Goal: Task Accomplishment & Management: Use online tool/utility

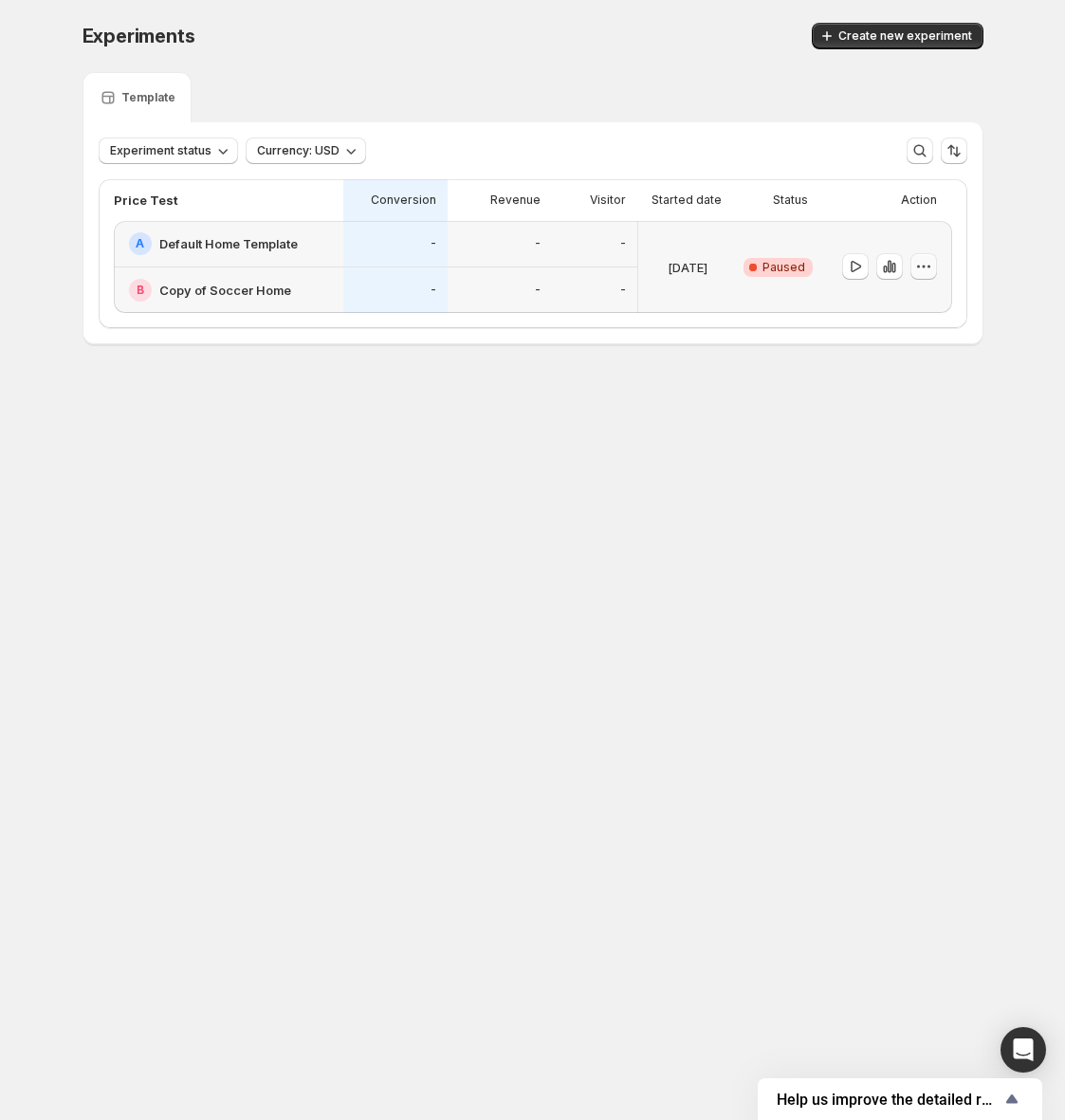
click at [922, 261] on icon "button" at bounding box center [924, 266] width 19 height 19
click at [893, 408] on span "Delete" at bounding box center [909, 402] width 38 height 15
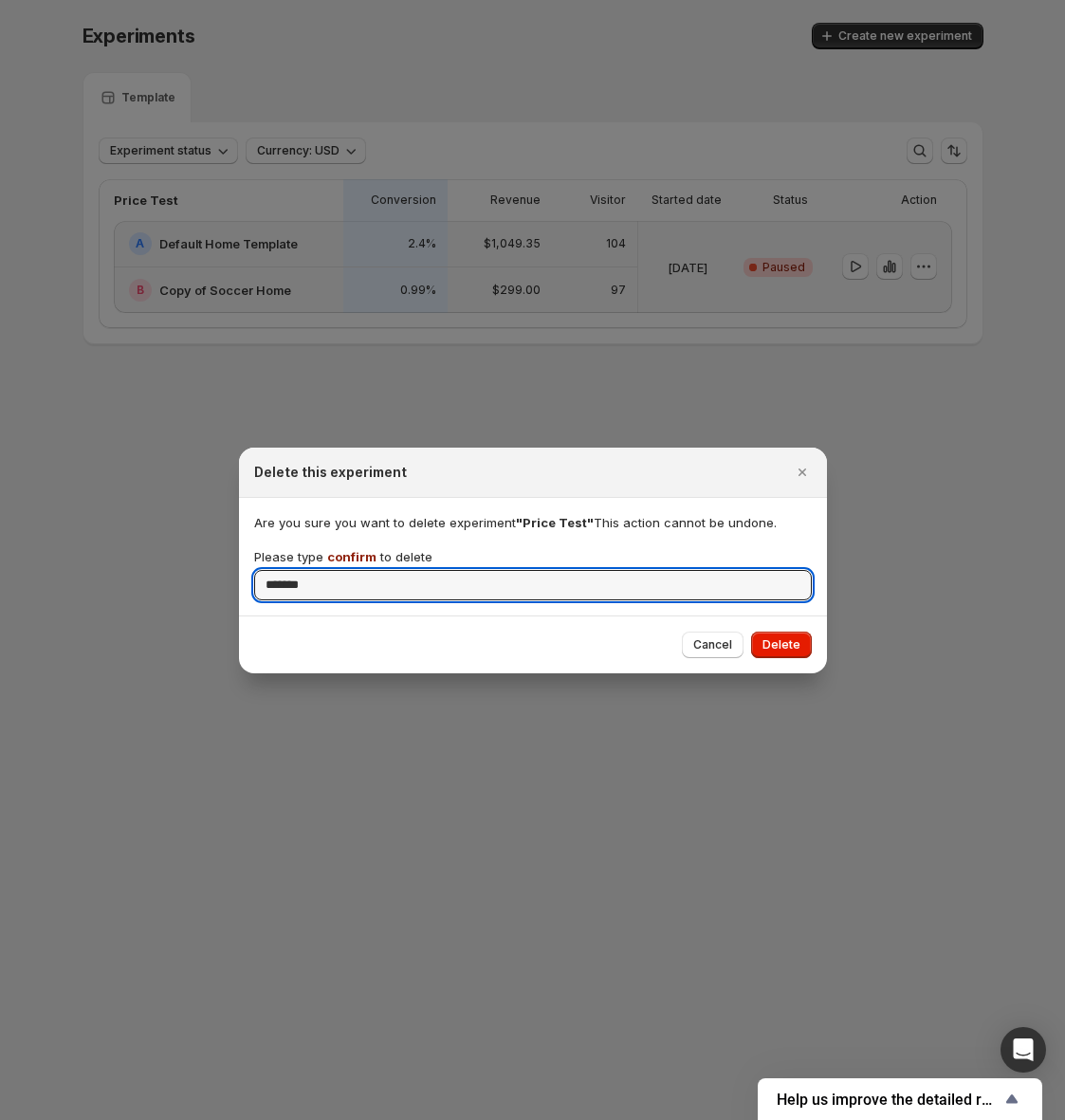
type input "*******"
click at [786, 661] on div "Cancel Delete" at bounding box center [533, 644] width 588 height 58
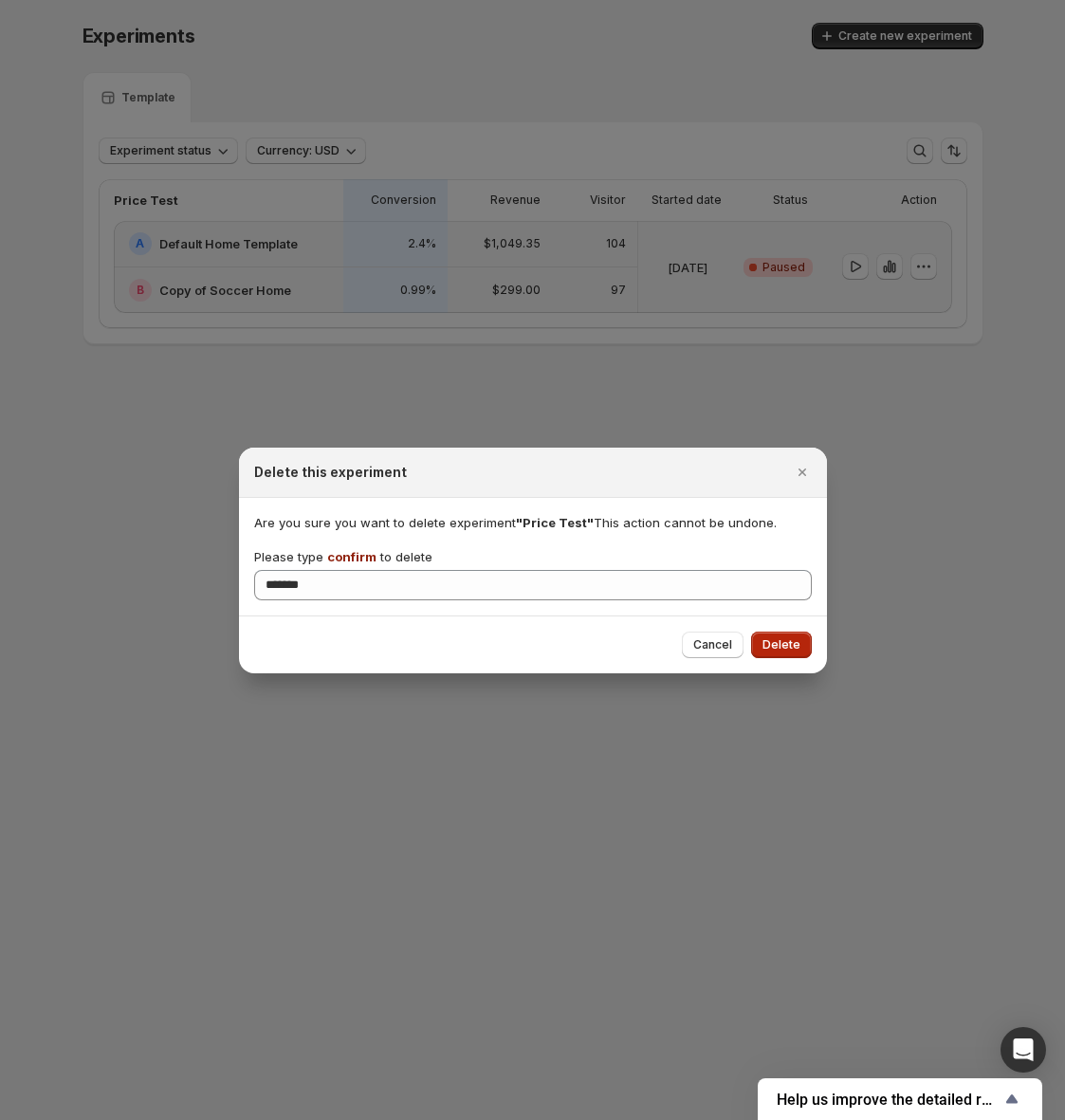
click at [786, 645] on span "Delete" at bounding box center [781, 645] width 38 height 15
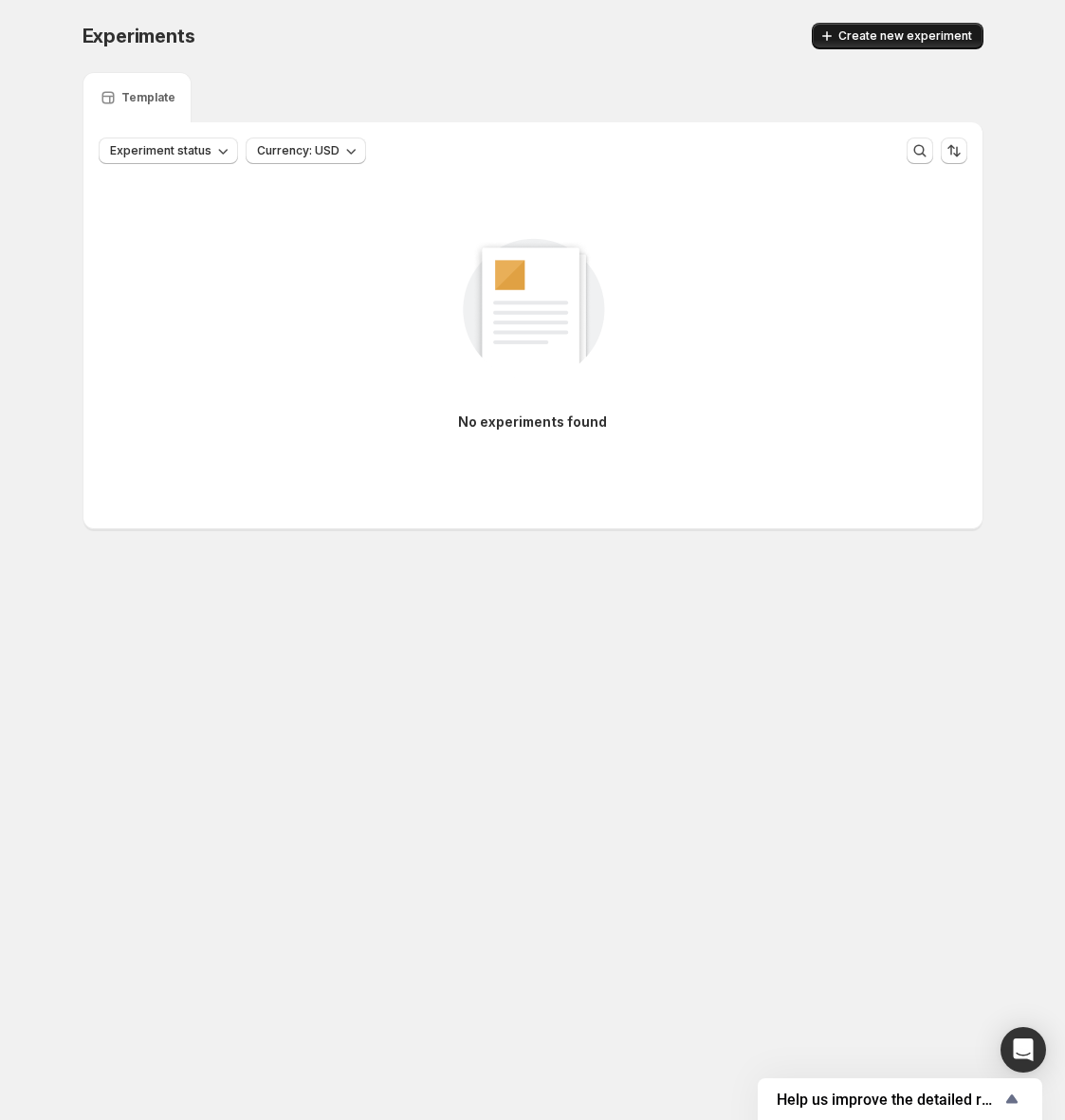
click at [902, 45] on button "Create new experiment" at bounding box center [897, 35] width 172 height 27
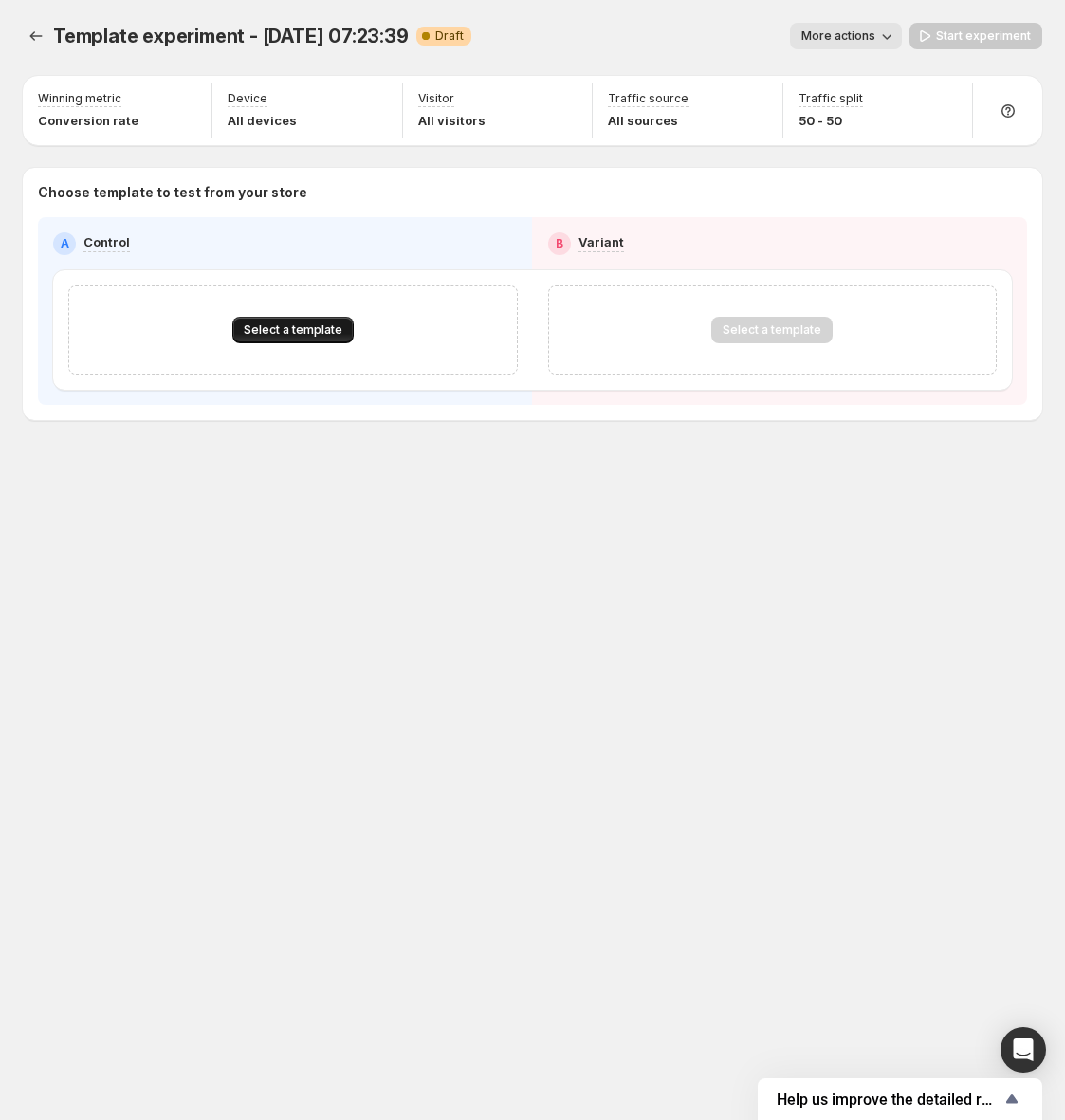
click at [297, 327] on span "Select a template" at bounding box center [293, 330] width 99 height 15
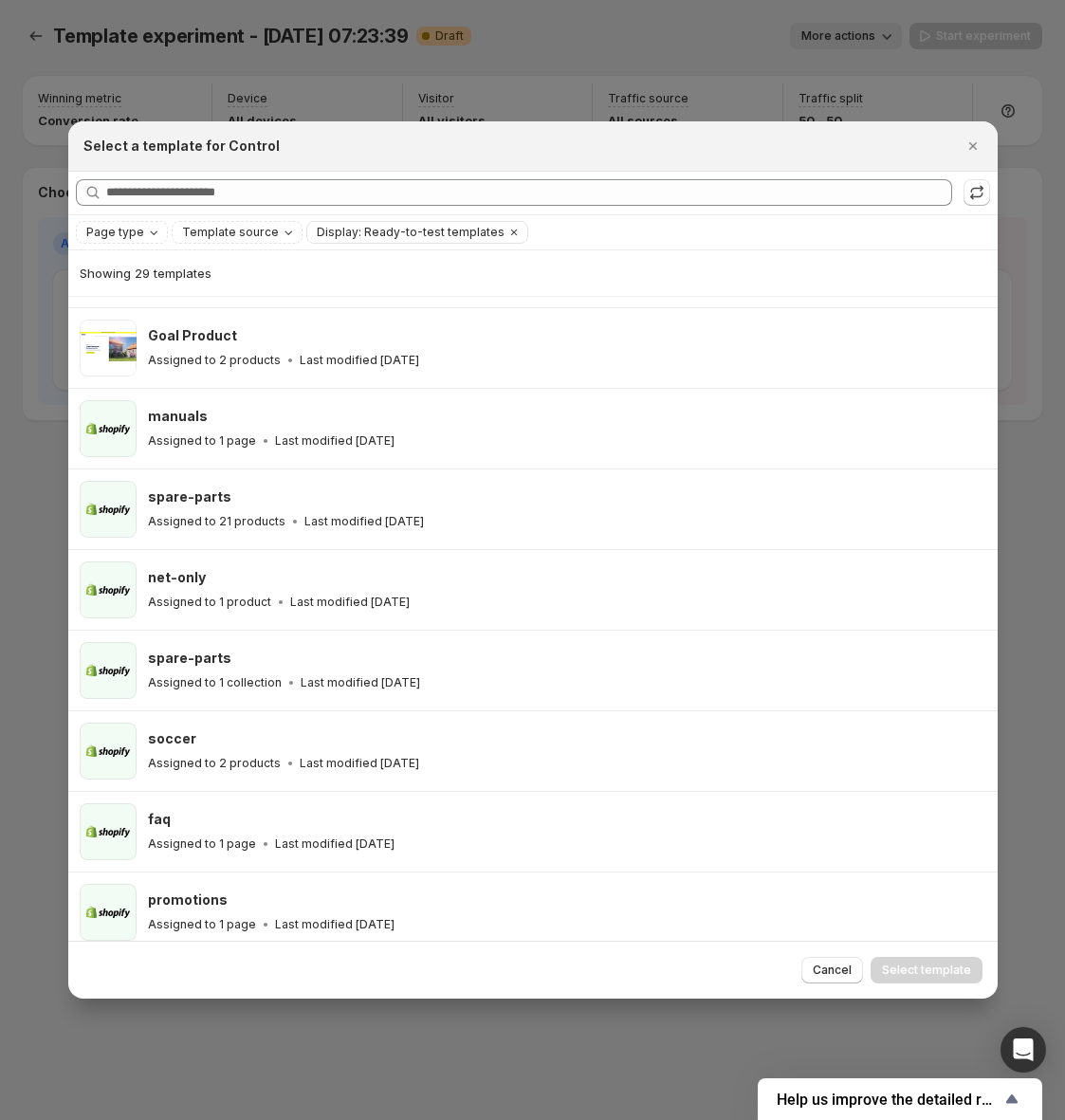
scroll to position [395, 0]
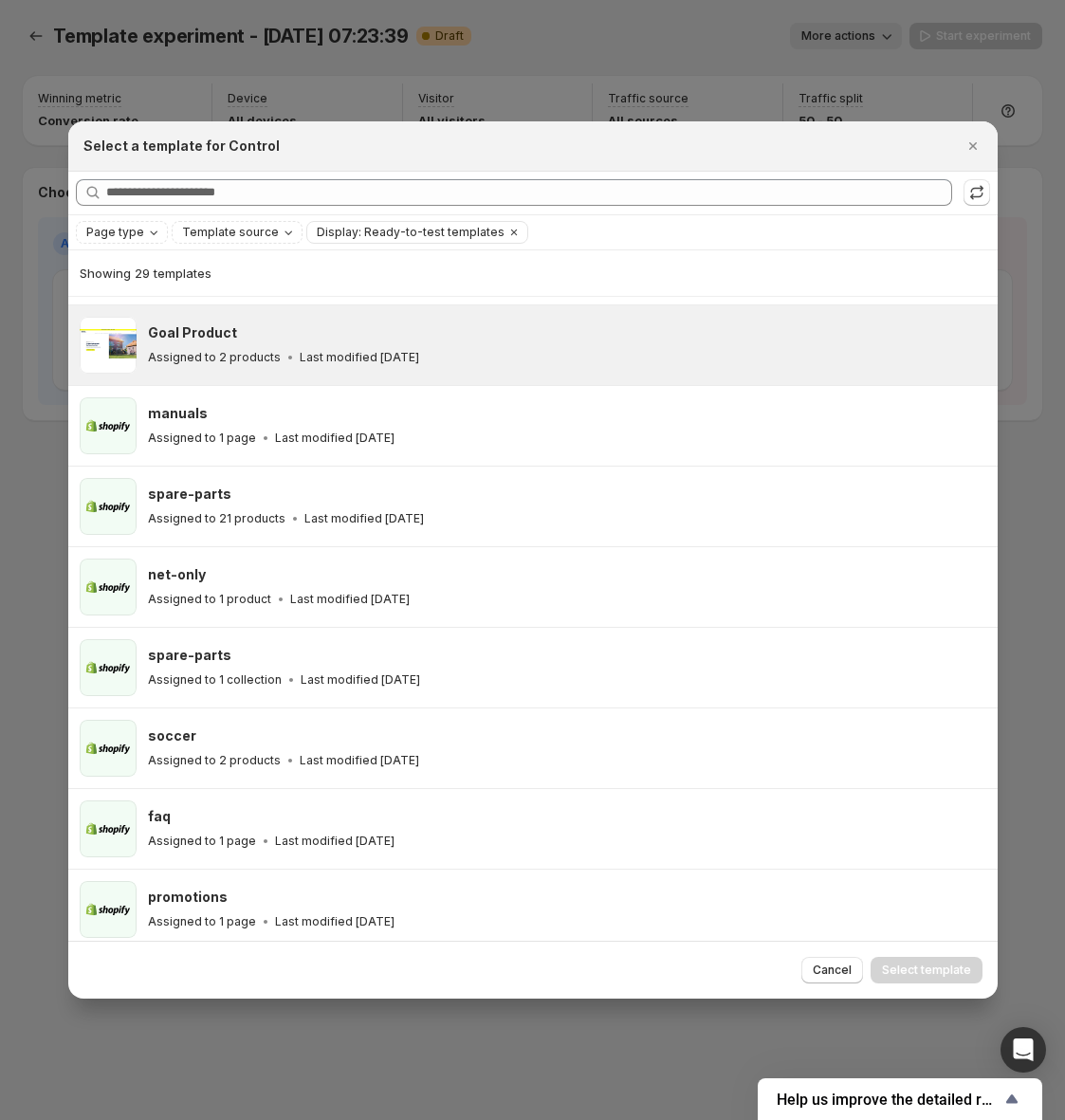
click at [353, 373] on div "Goal Product Assigned to 2 products Last modified [DATE]" at bounding box center [567, 346] width 838 height 57
click at [888, 963] on button "Select template" at bounding box center [927, 970] width 112 height 27
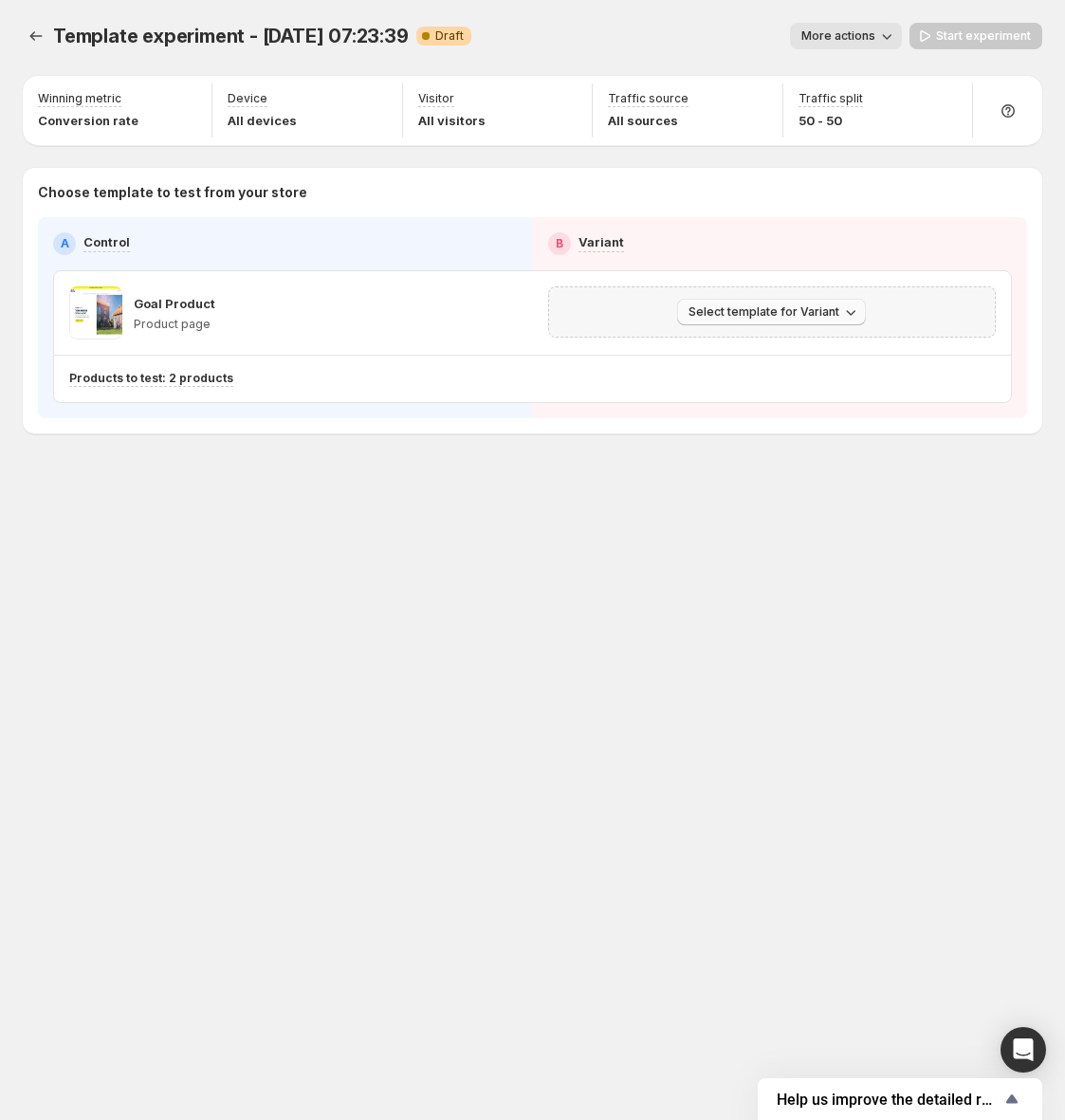
click at [708, 309] on span "Select template for Variant" at bounding box center [765, 311] width 151 height 15
click at [723, 354] on span "Select an existing template" at bounding box center [758, 351] width 160 height 15
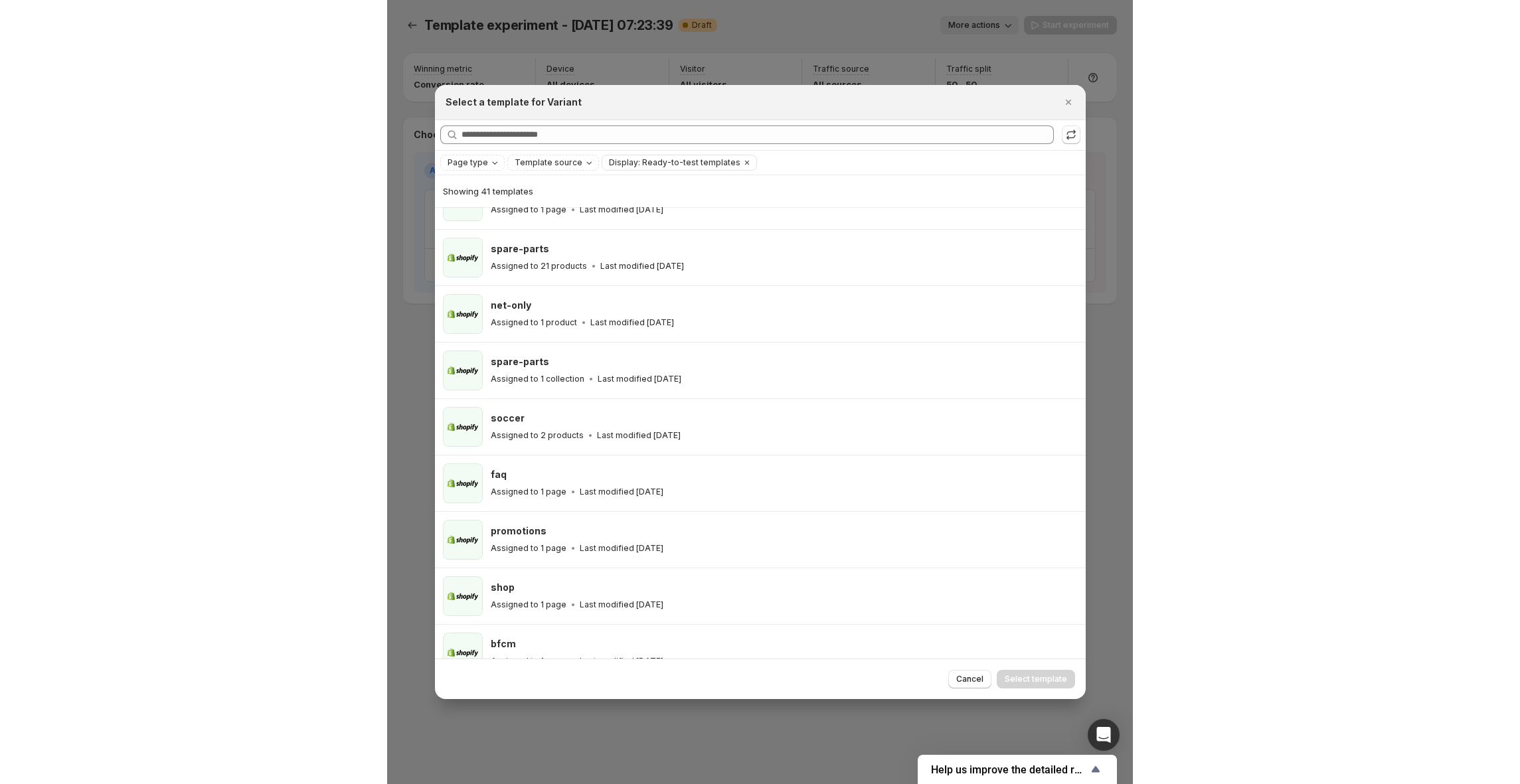
scroll to position [0, 0]
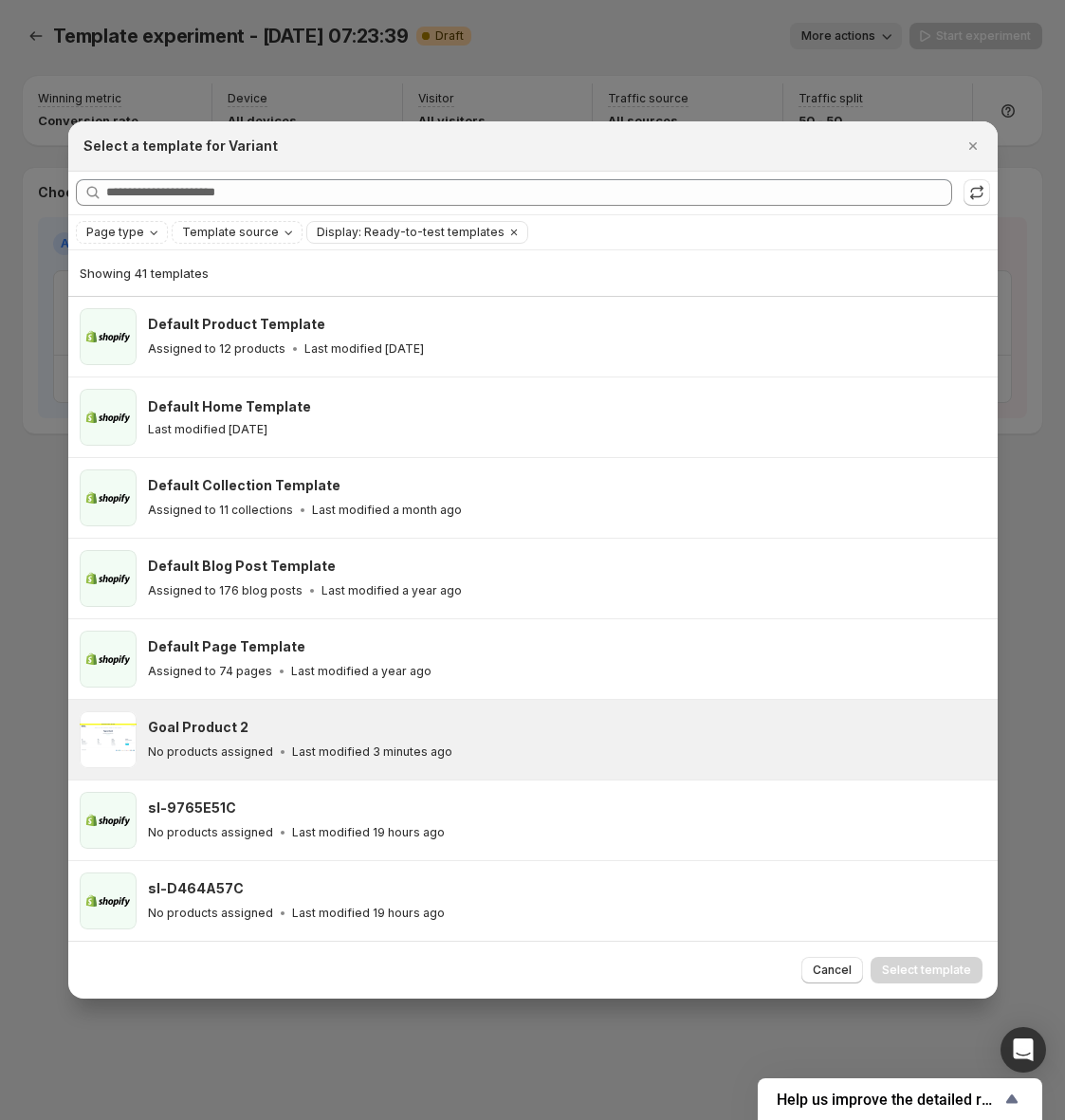
click at [383, 726] on div "Goal Product 2" at bounding box center [564, 727] width 833 height 19
click at [893, 963] on button "Select template" at bounding box center [927, 970] width 112 height 27
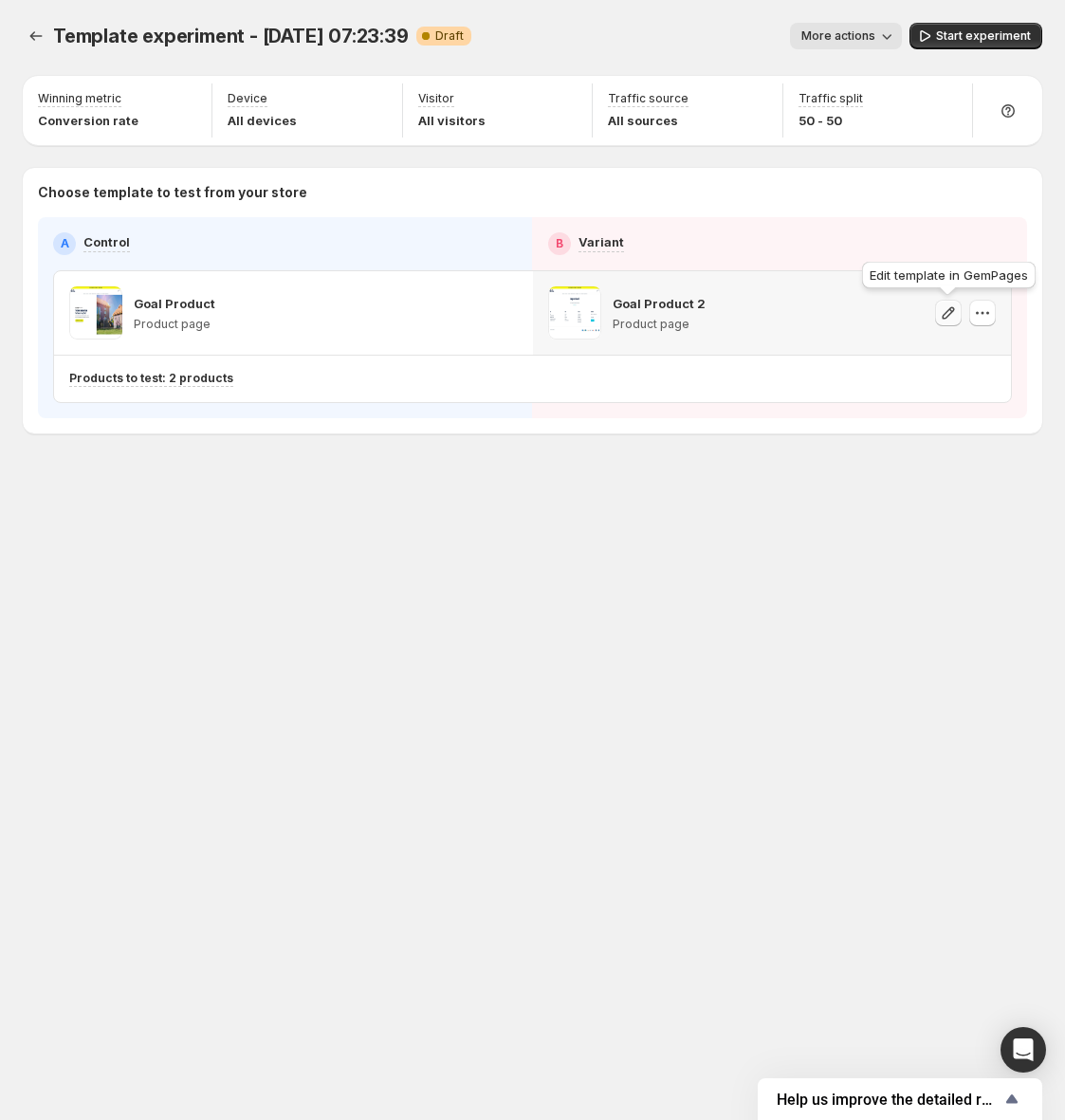
click at [944, 323] on button "button" at bounding box center [948, 312] width 27 height 27
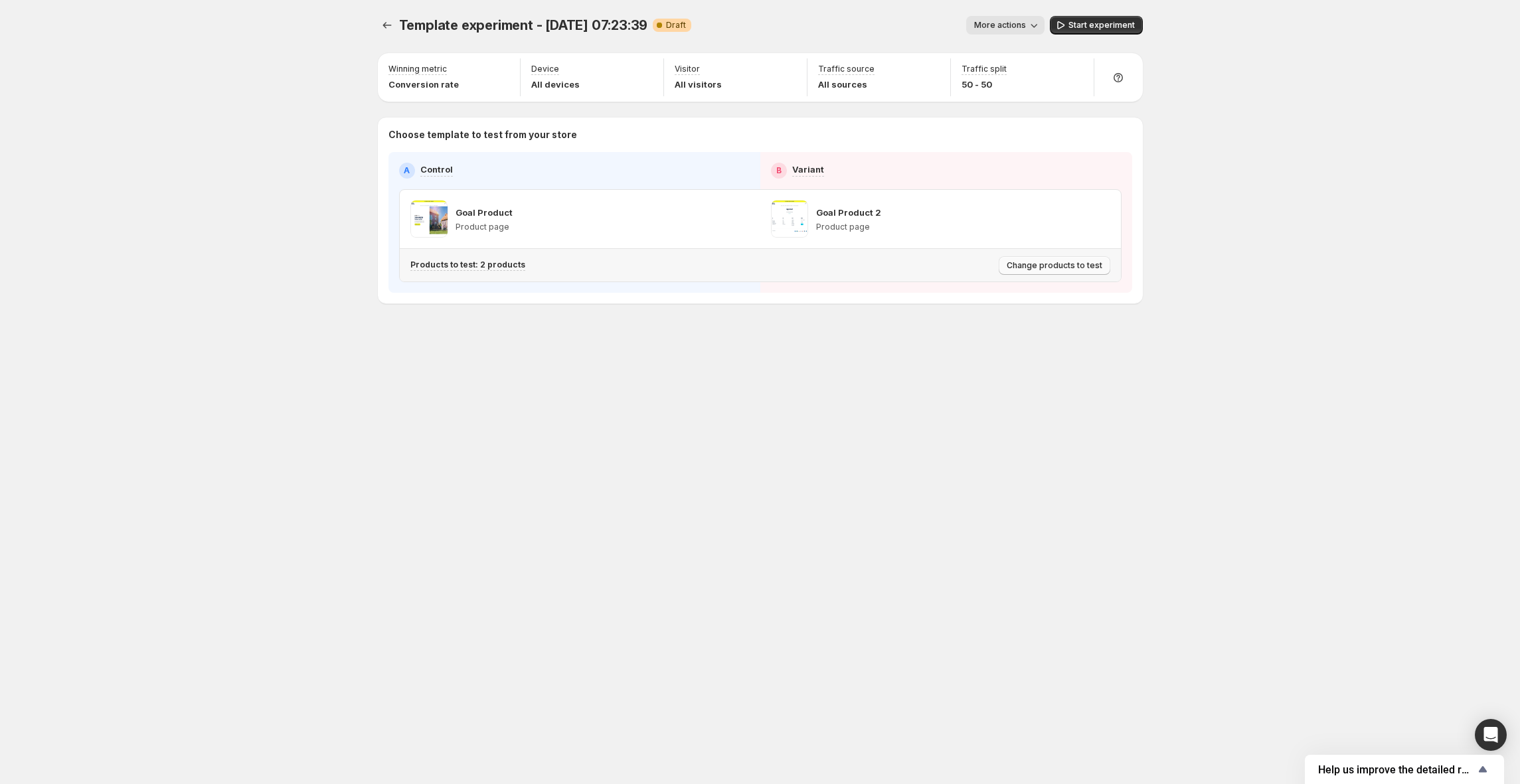
click at [745, 269] on span "Change products to test" at bounding box center [1054, 265] width 96 height 10
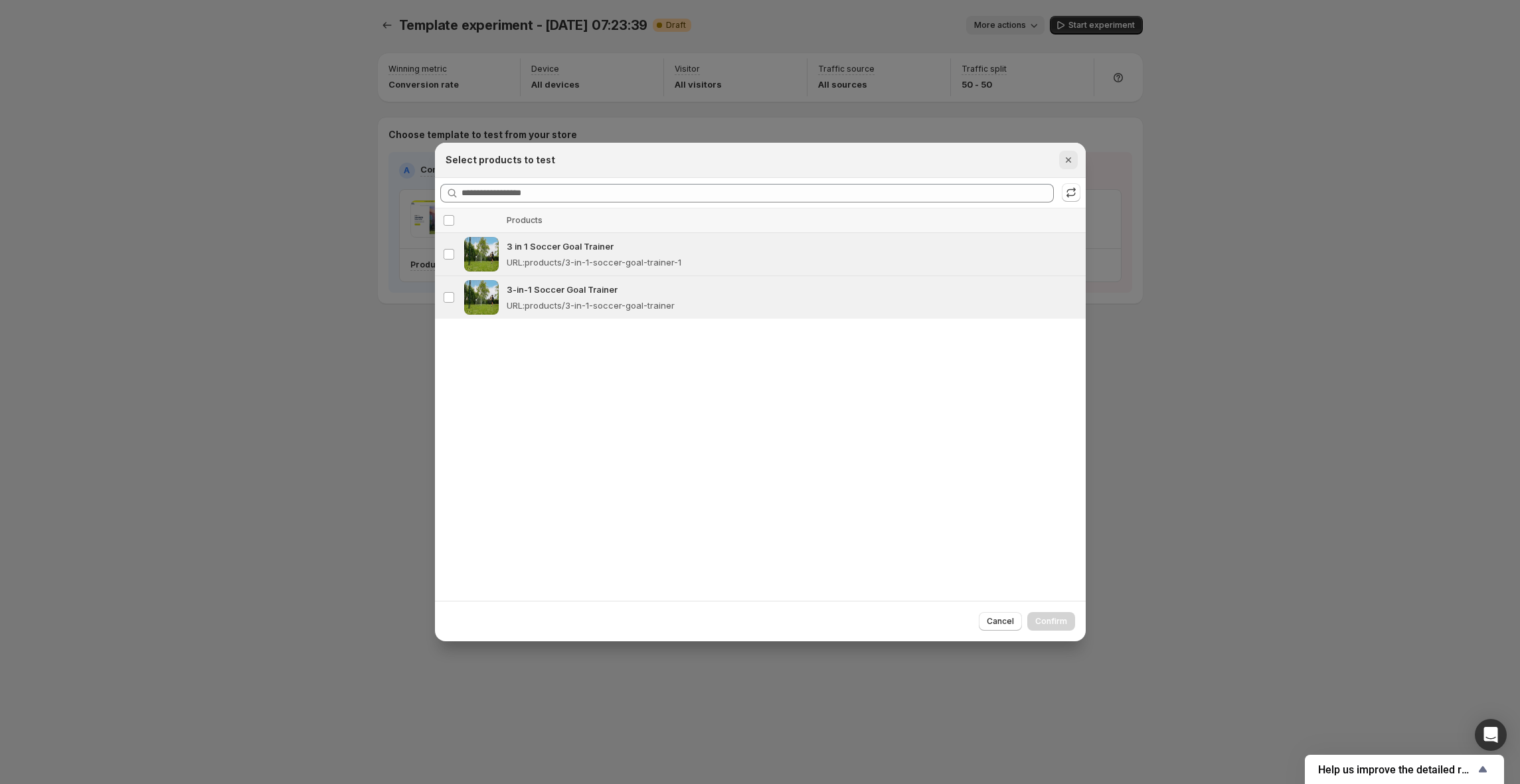
click at [745, 162] on icon "Close" at bounding box center [1068, 159] width 13 height 13
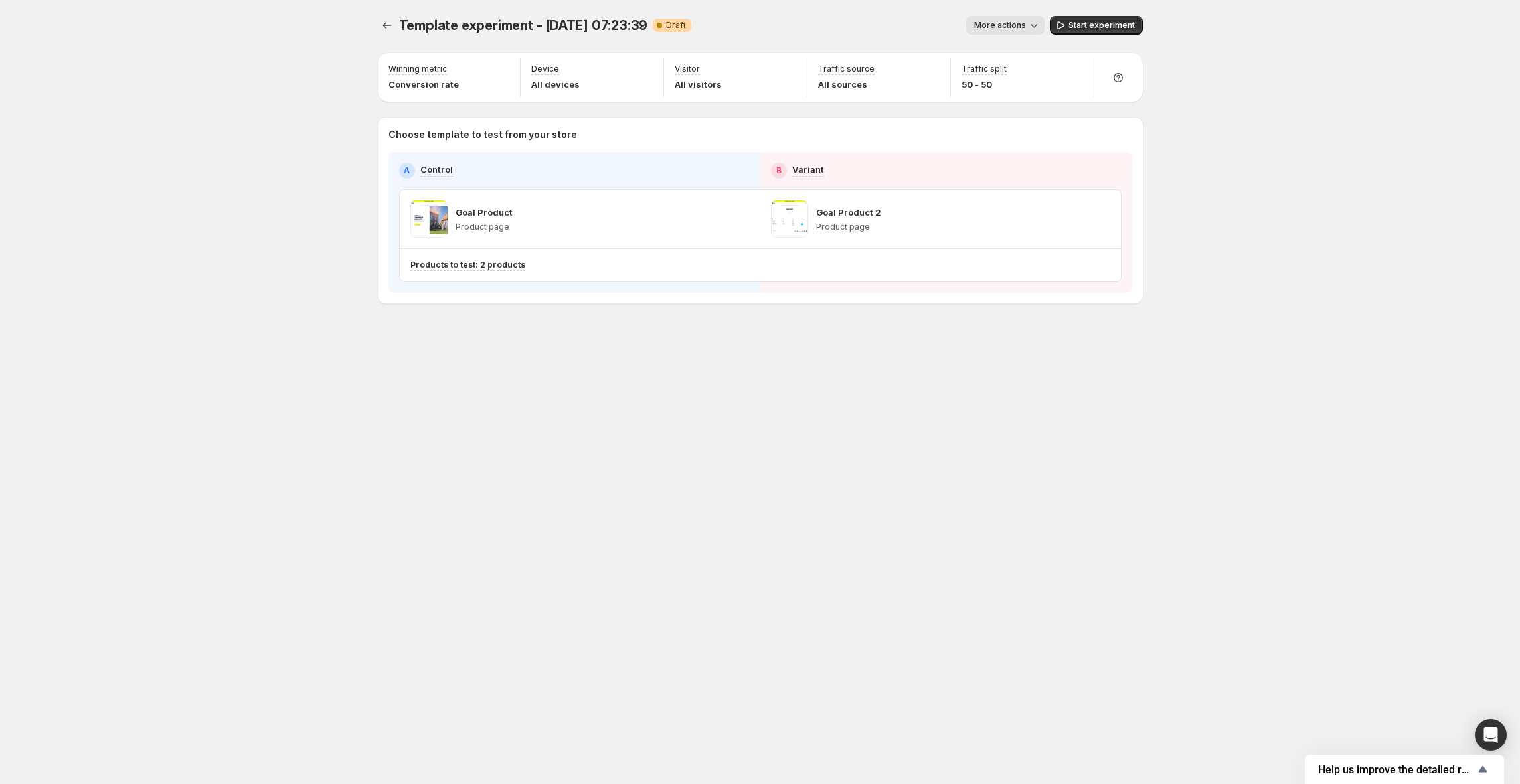
click at [745, 31] on button "More actions" at bounding box center [1005, 25] width 78 height 19
click at [388, 29] on icon "Experiments" at bounding box center [387, 25] width 13 height 13
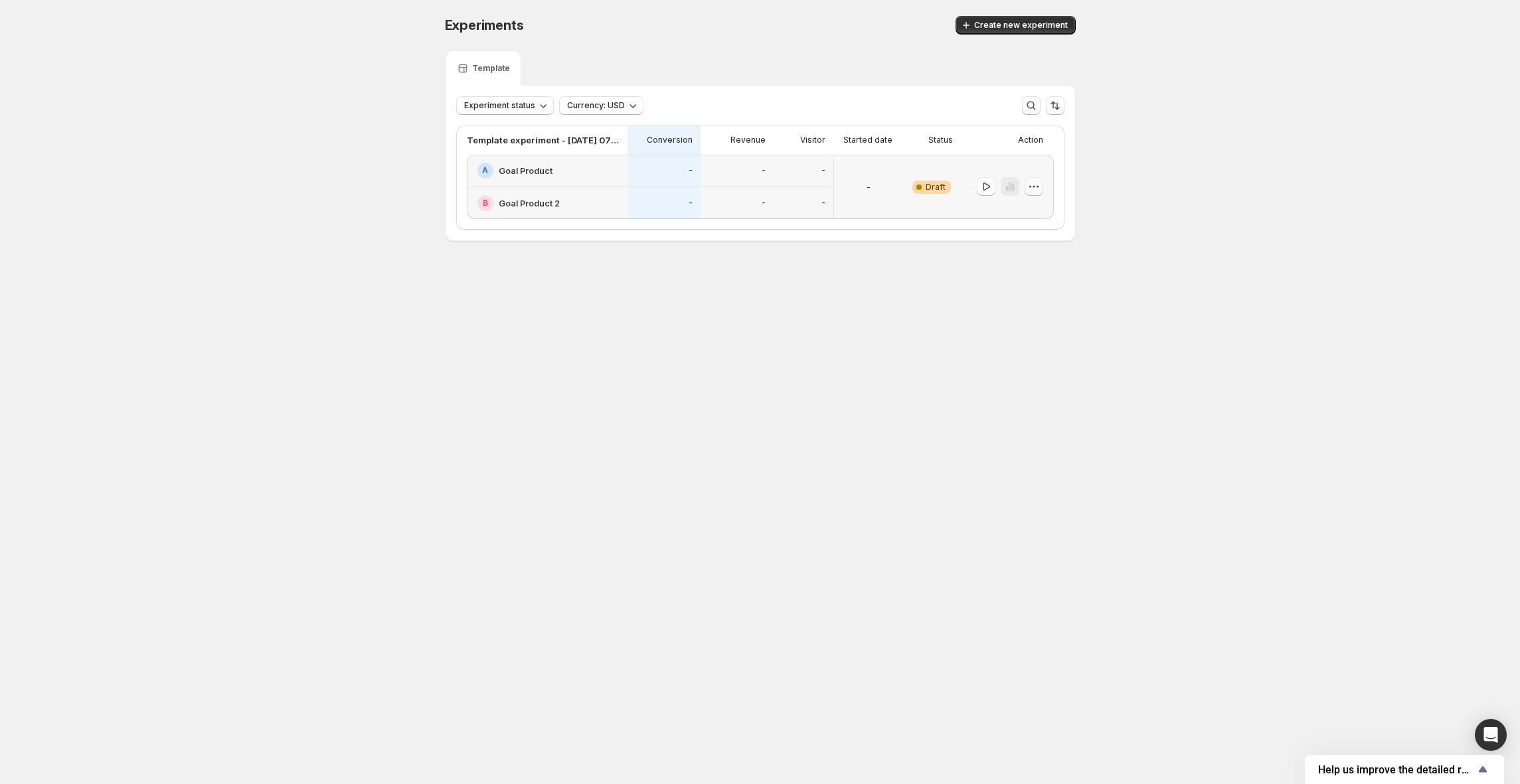
click at [745, 189] on icon "button" at bounding box center [1033, 186] width 13 height 13
click at [745, 282] on span "Delete" at bounding box center [1023, 282] width 27 height 10
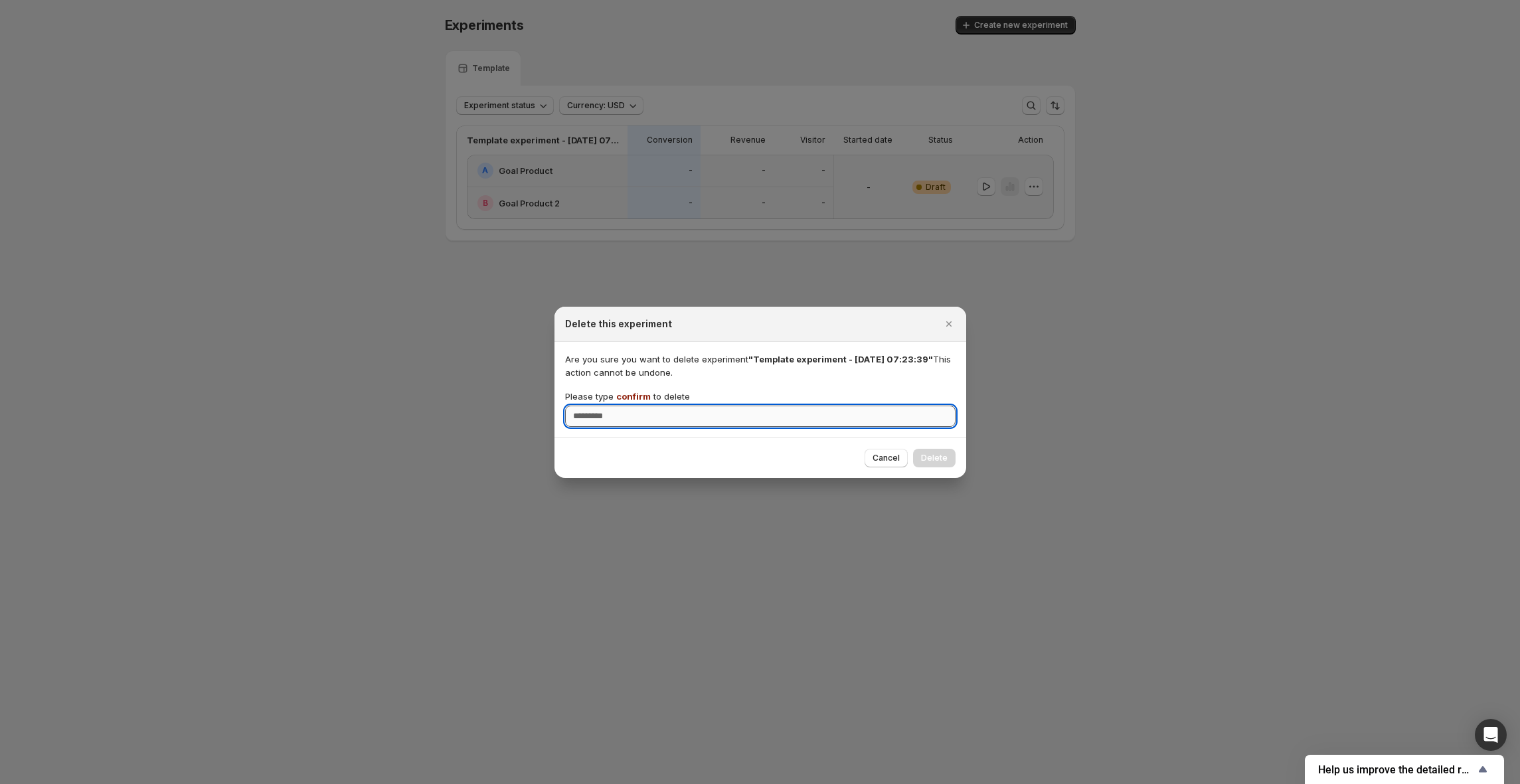
click at [745, 427] on input "Please type confirm to delete" at bounding box center [761, 416] width 390 height 21
type input "*******"
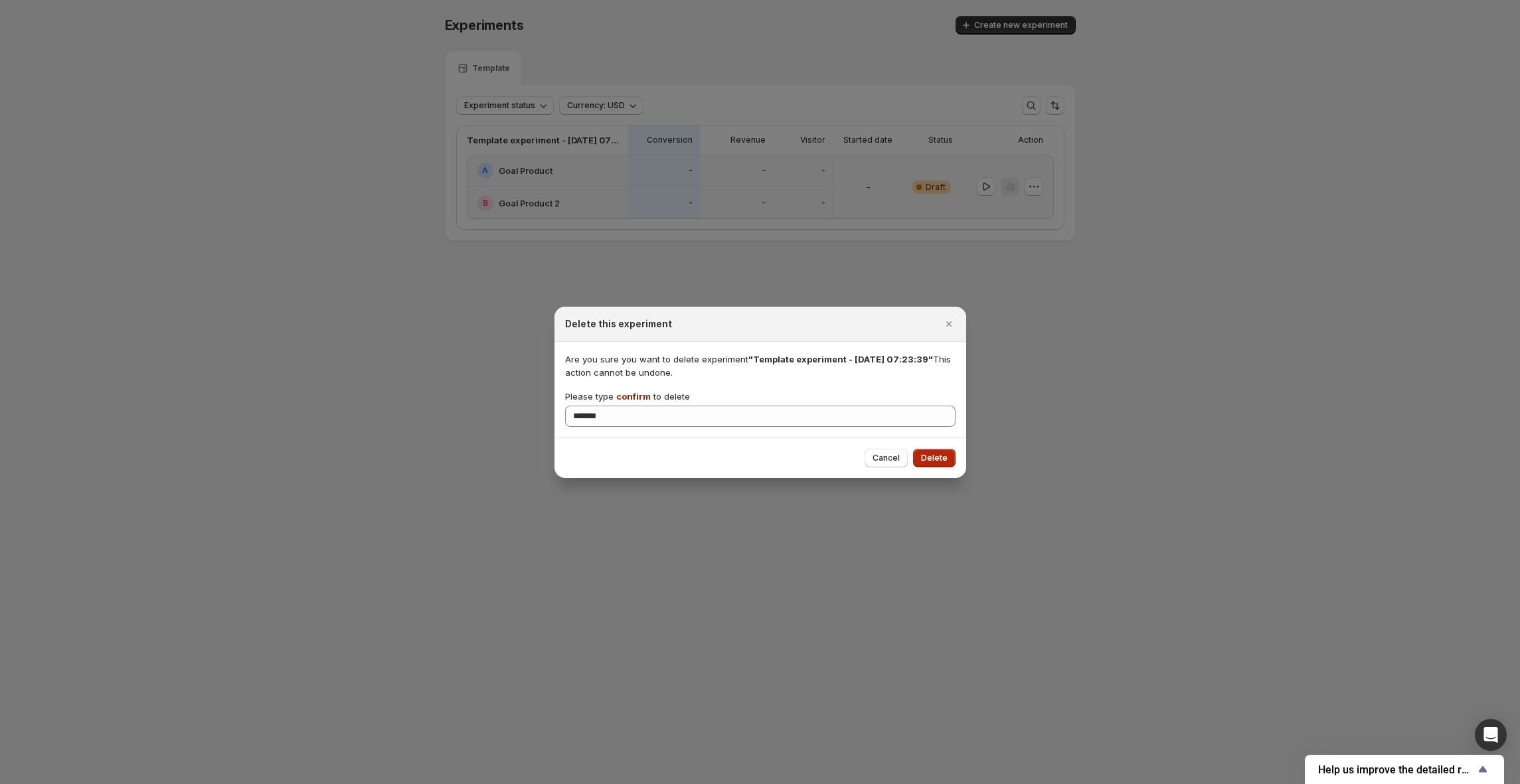
click at [745, 456] on span "Delete" at bounding box center [935, 458] width 27 height 10
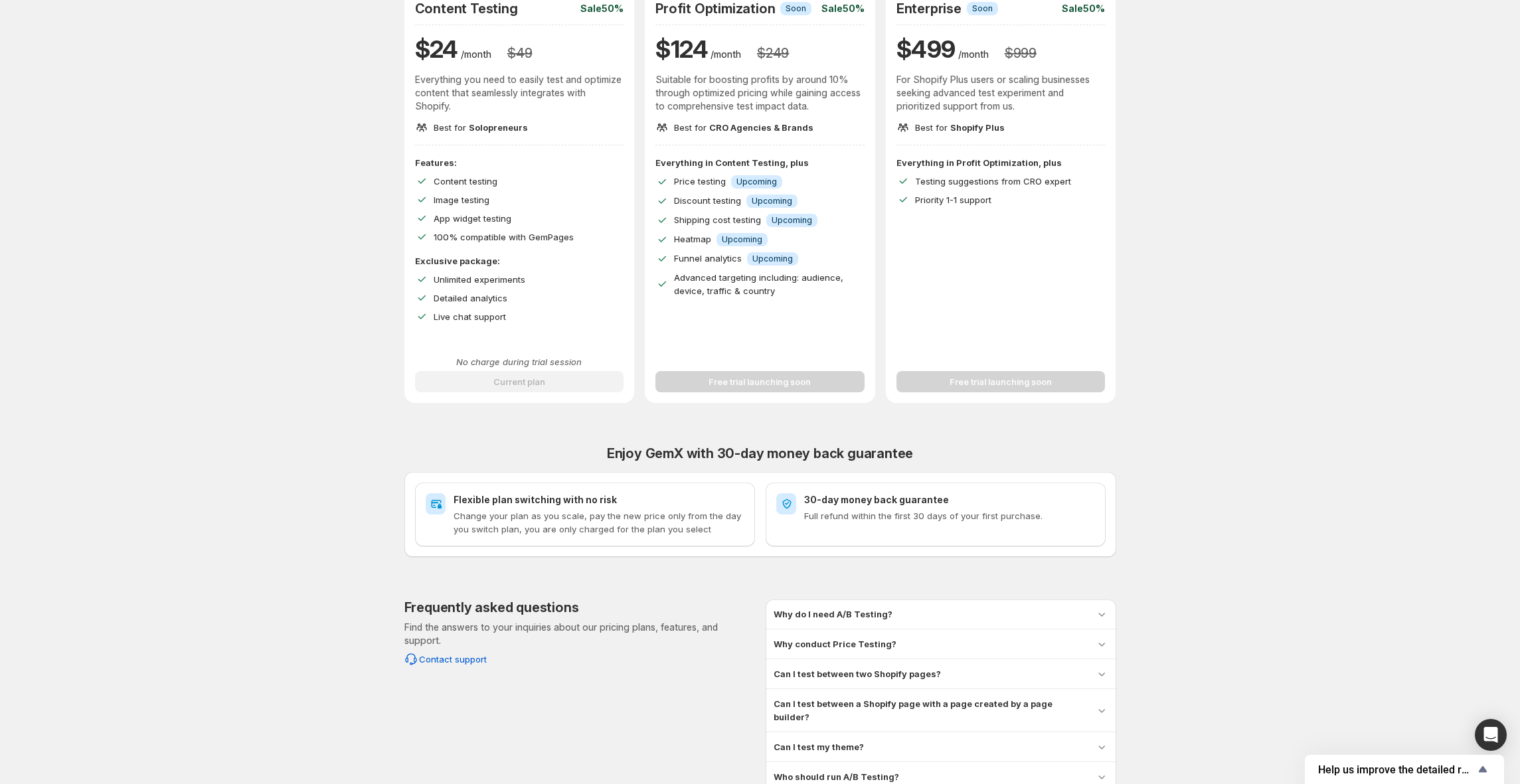
scroll to position [177, 0]
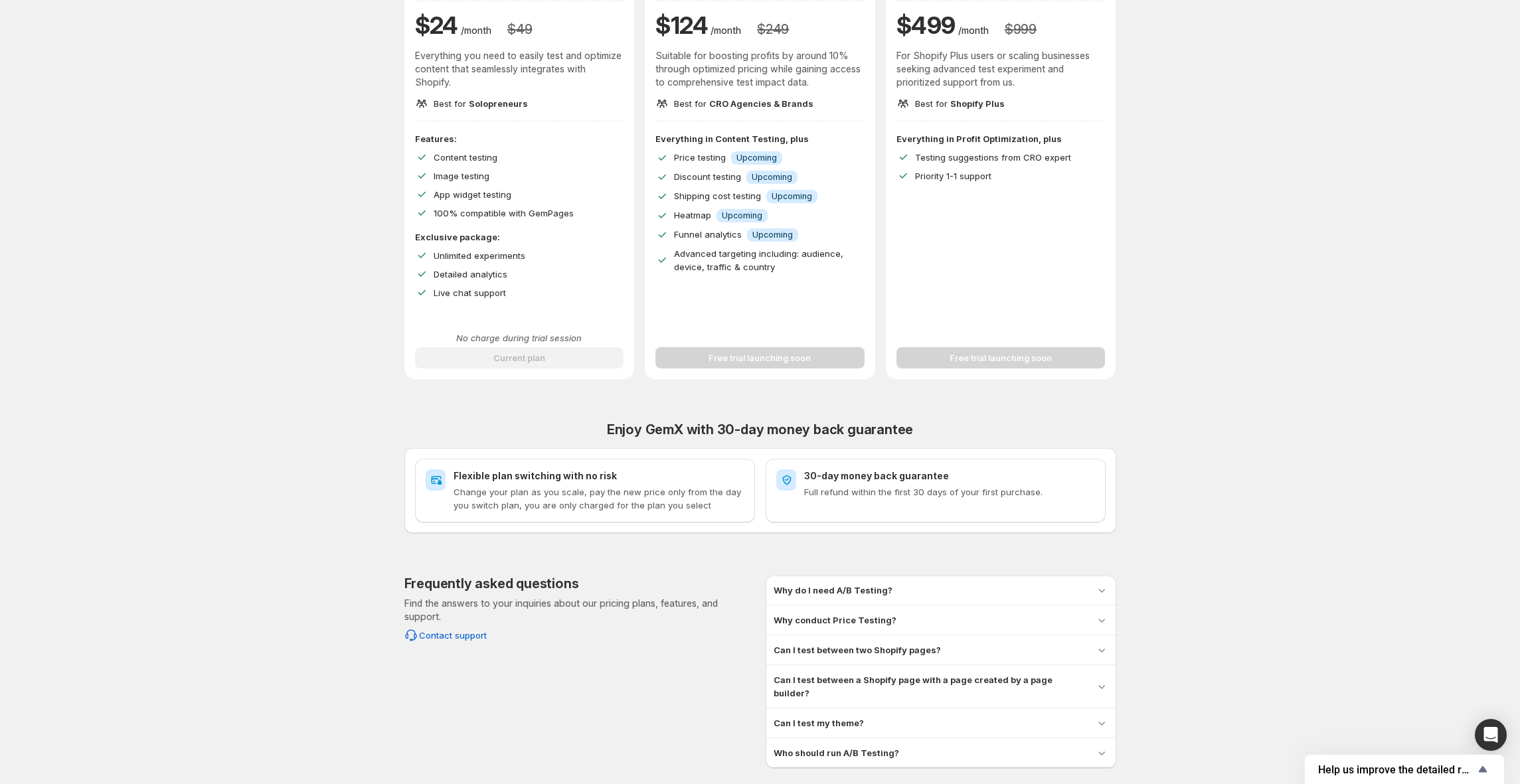
click at [745, 626] on h3 "Why conduct Price Testing?" at bounding box center [835, 620] width 123 height 13
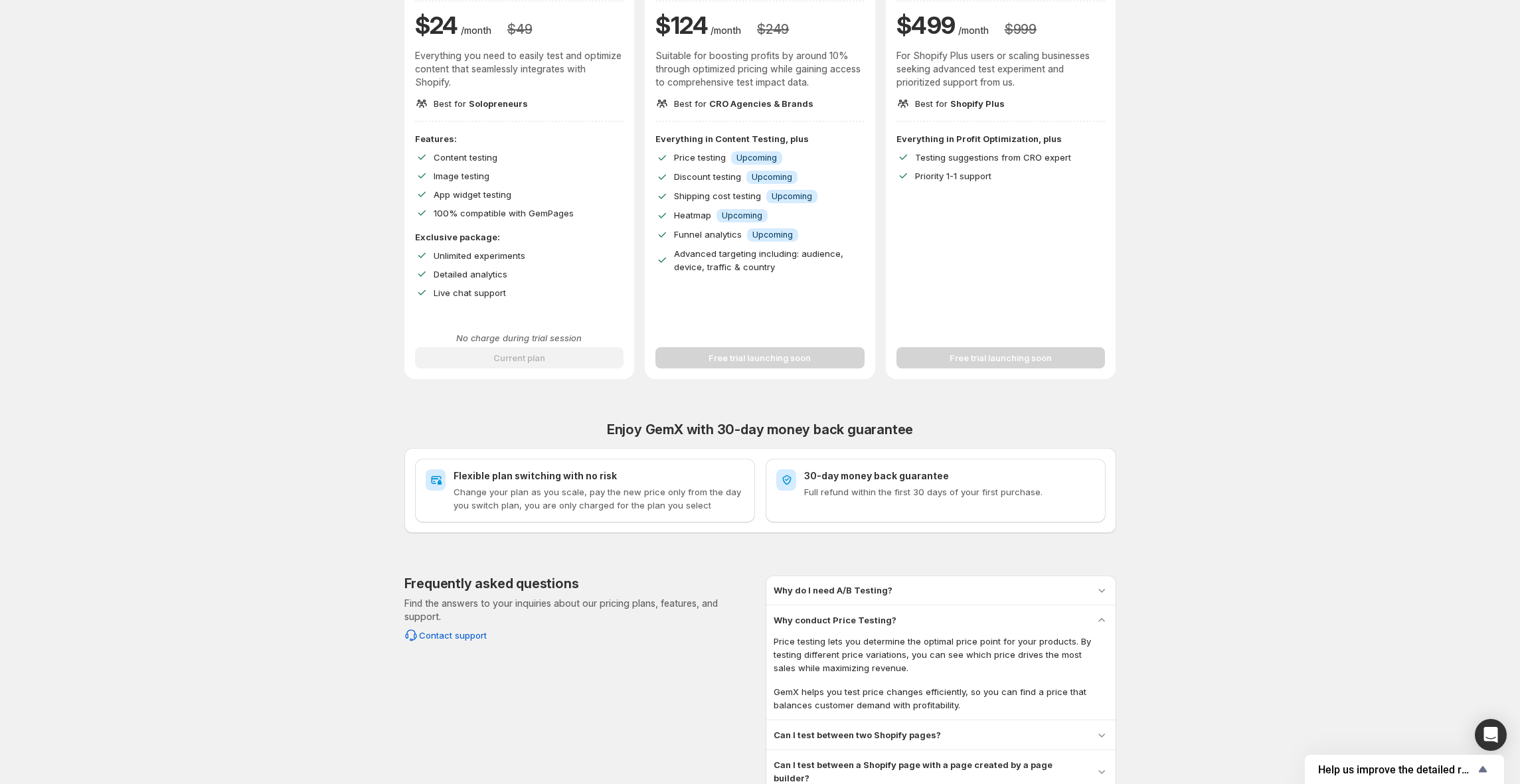
click at [745, 597] on div "Why do I need A/B Testing? A/B Testing allows you to compare different versions…" at bounding box center [941, 590] width 350 height 30
click at [745, 590] on h3 "Why do I need A/B Testing?" at bounding box center [833, 590] width 119 height 13
